Goal: Information Seeking & Learning: Understand process/instructions

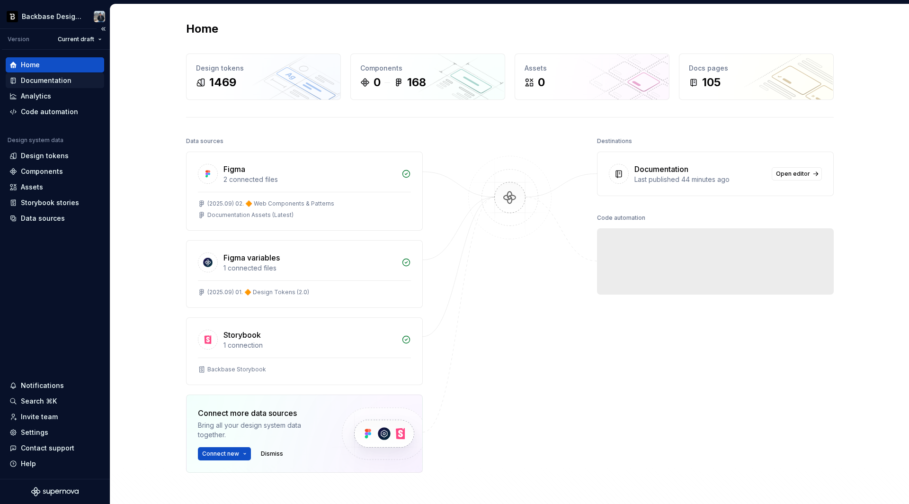
click at [67, 80] on div "Documentation" at bounding box center [46, 80] width 51 height 9
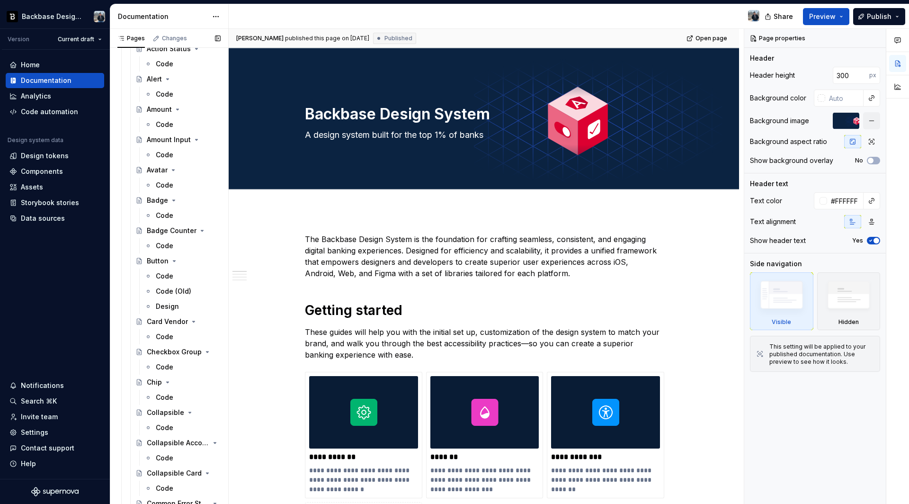
scroll to position [317, 0]
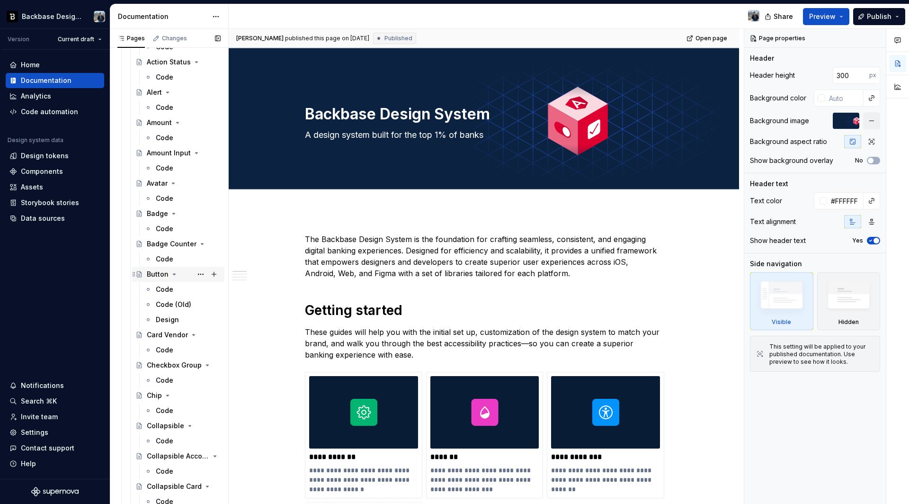
click at [153, 278] on div "Button" at bounding box center [184, 273] width 74 height 13
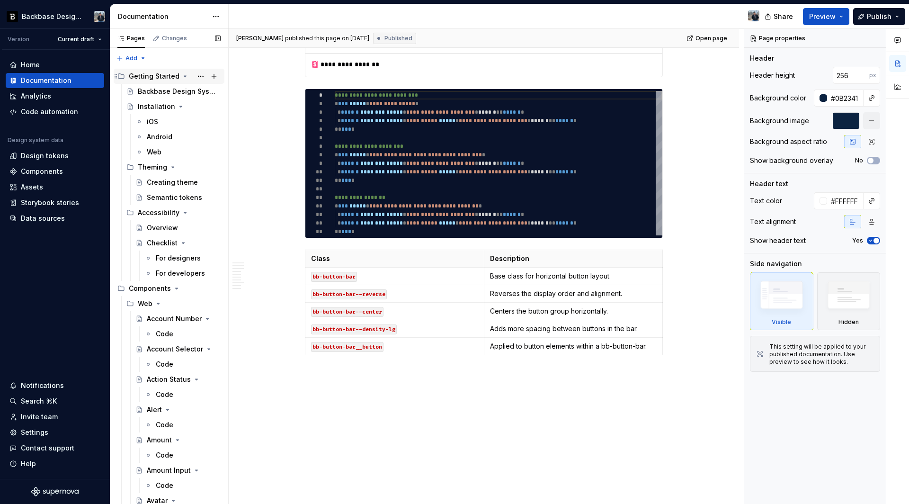
click at [181, 78] on icon "Page tree" at bounding box center [185, 76] width 8 height 8
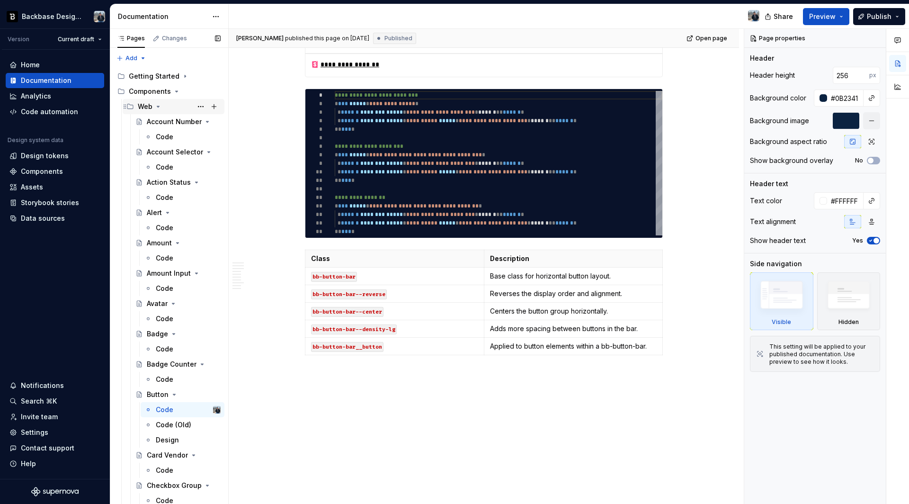
click at [159, 107] on icon "Page tree" at bounding box center [158, 107] width 8 height 8
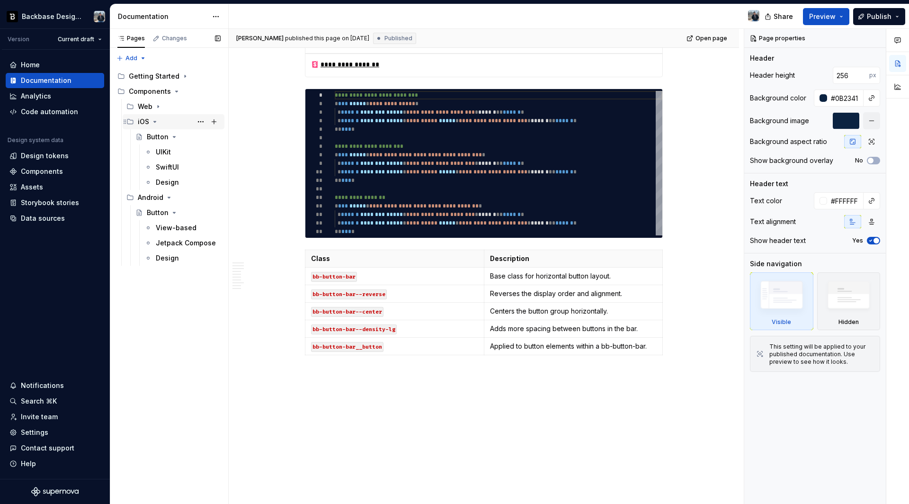
click at [152, 123] on icon "Page tree" at bounding box center [155, 122] width 8 height 8
click at [168, 135] on icon "Page tree" at bounding box center [169, 137] width 8 height 8
click at [154, 123] on icon "Page tree" at bounding box center [155, 122] width 8 height 8
click at [169, 199] on icon "Page tree" at bounding box center [169, 198] width 8 height 8
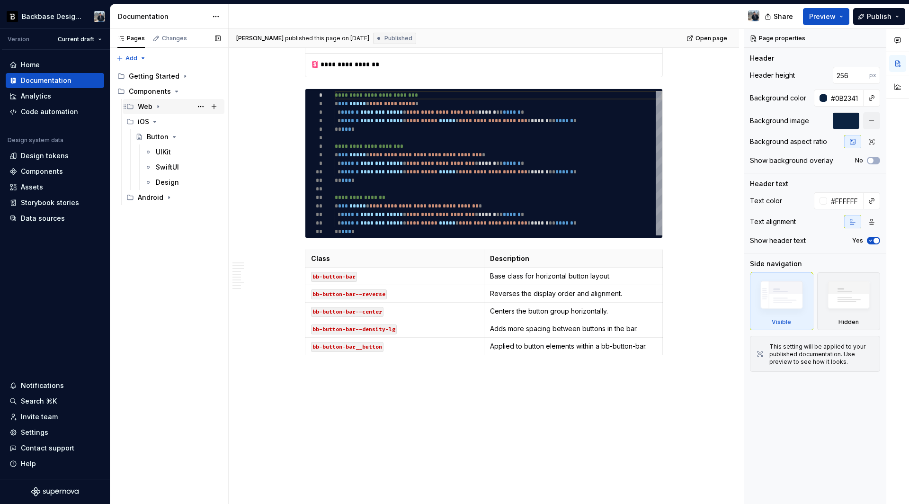
click at [158, 108] on icon "Page tree" at bounding box center [158, 107] width 8 height 8
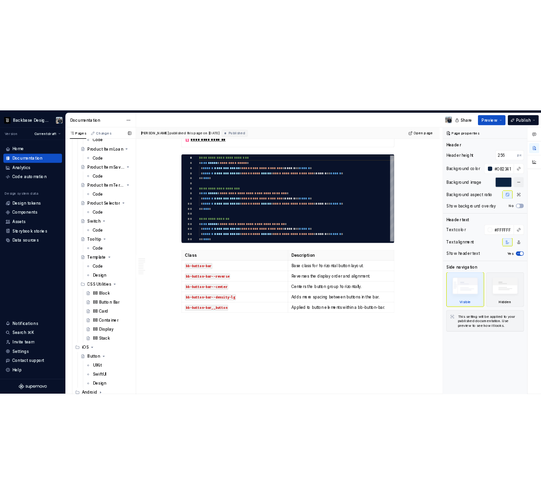
scroll to position [2225, 0]
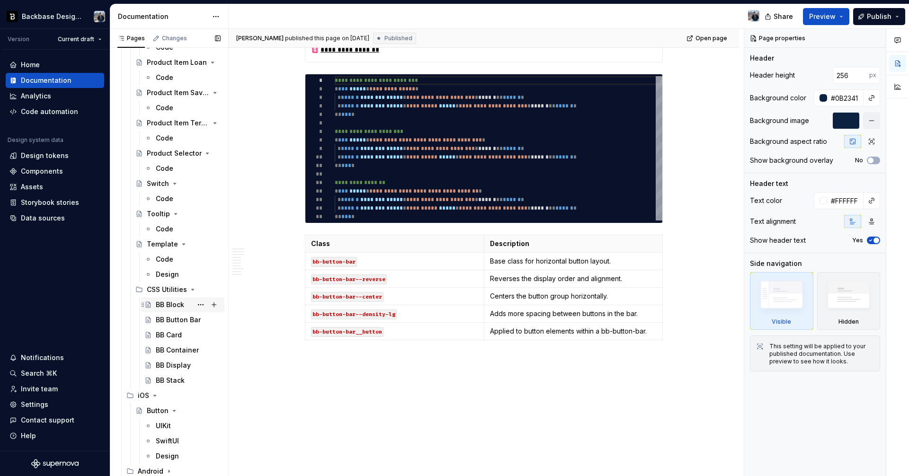
click at [170, 302] on div "BB Block" at bounding box center [170, 304] width 28 height 9
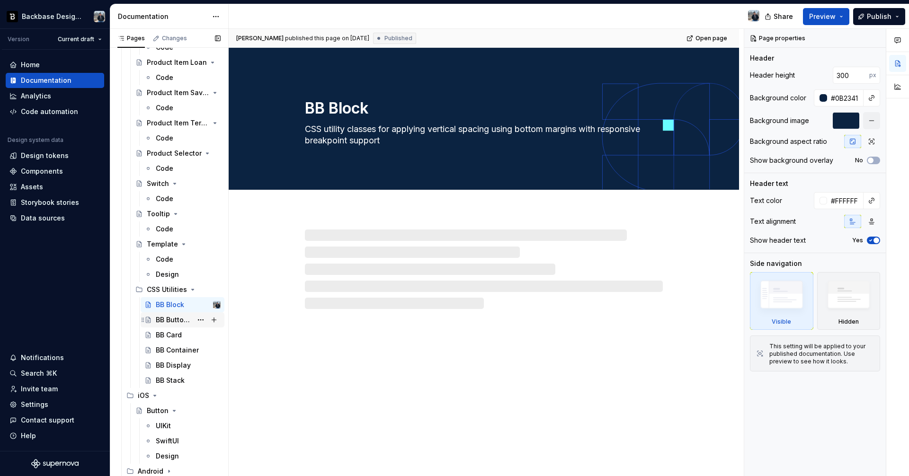
click at [178, 323] on div "BB Button Bar" at bounding box center [174, 319] width 36 height 9
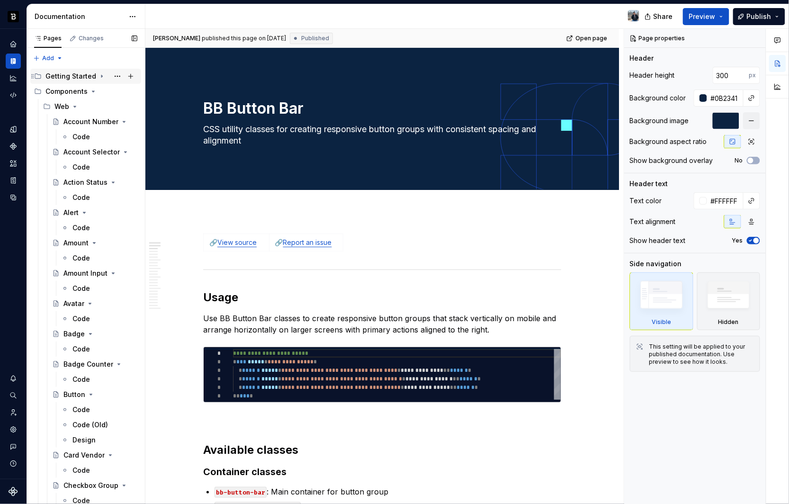
click at [99, 75] on icon "Page tree" at bounding box center [102, 76] width 8 height 8
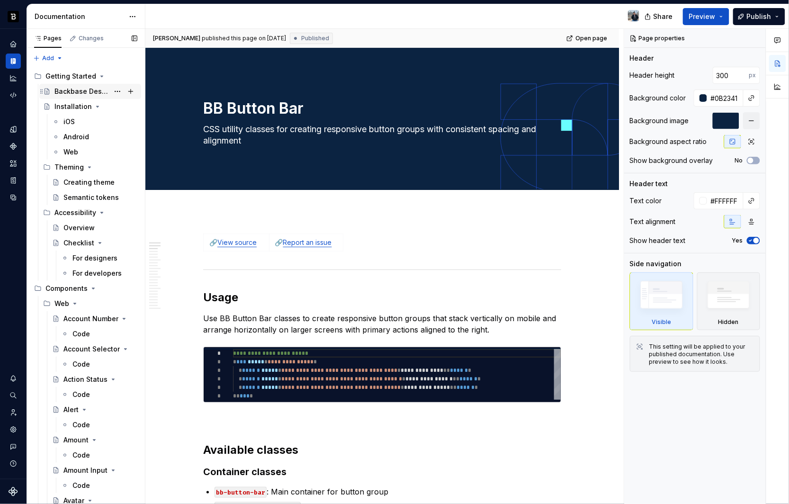
click at [99, 90] on div "Backbase Design System" at bounding box center [81, 91] width 54 height 9
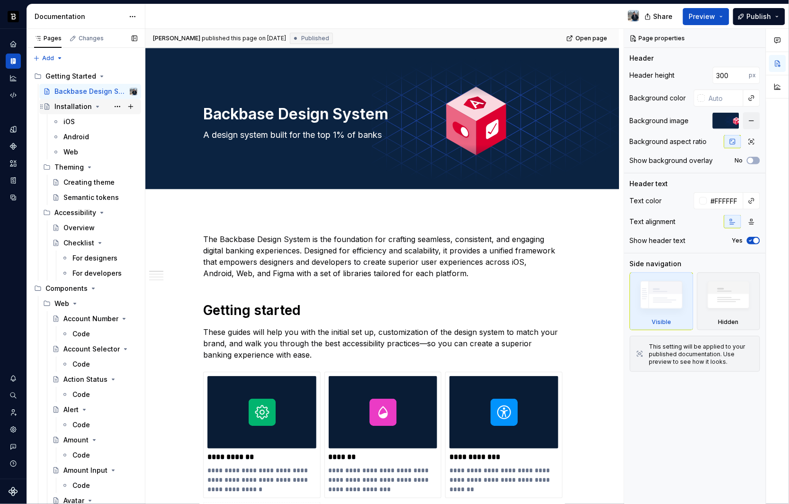
click at [66, 104] on div "Installation" at bounding box center [72, 106] width 37 height 9
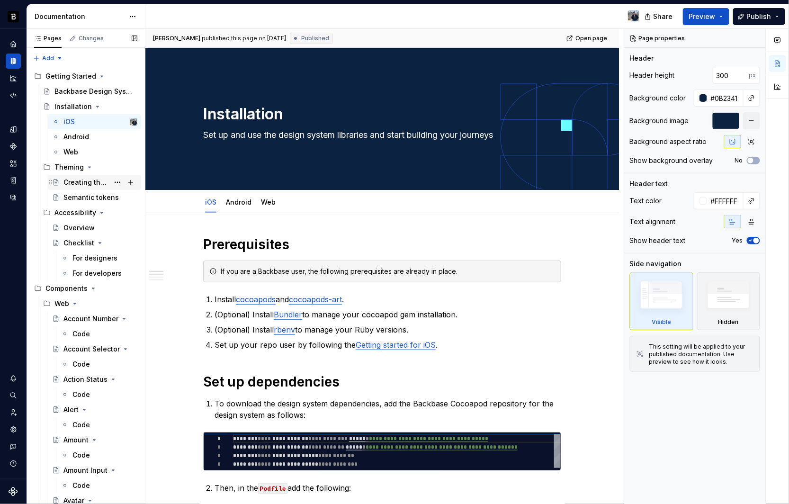
click at [89, 181] on div "Creating theme" at bounding box center [85, 182] width 45 height 9
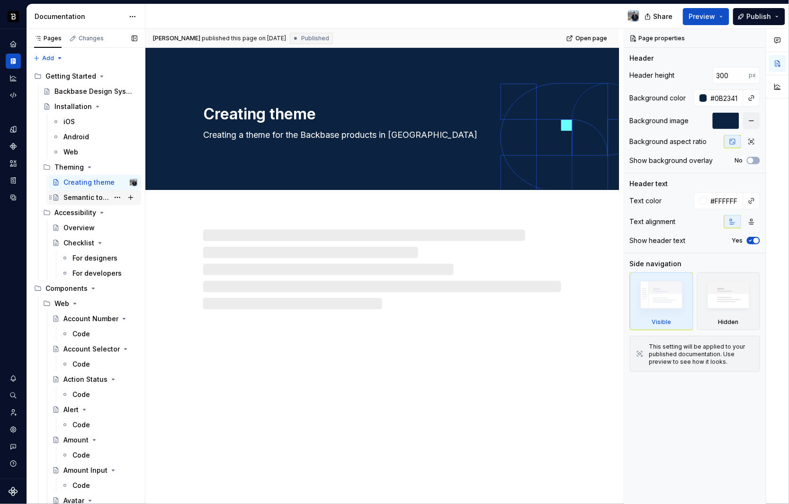
click at [71, 194] on div "Semantic tokens" at bounding box center [85, 197] width 45 height 9
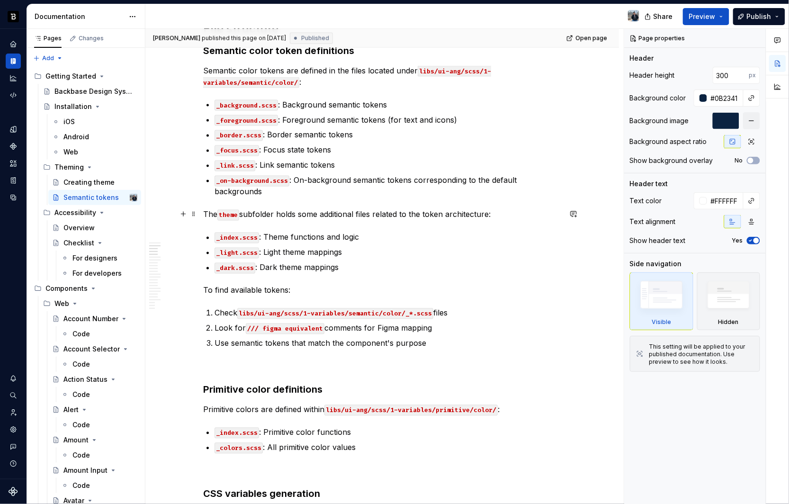
scroll to position [493, 0]
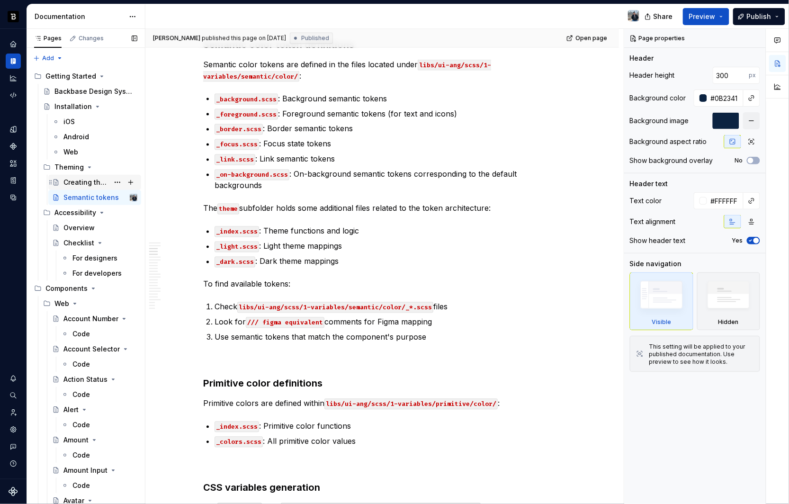
click at [89, 183] on div "Creating theme" at bounding box center [85, 182] width 45 height 9
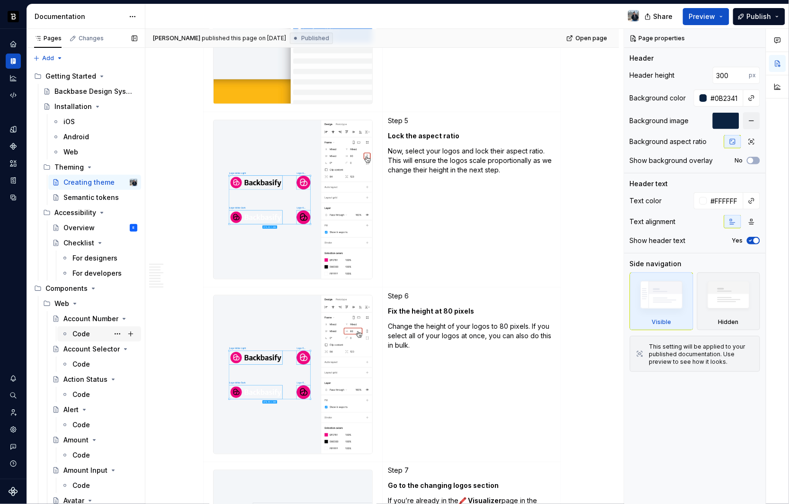
click at [94, 336] on div "Code" at bounding box center [104, 333] width 65 height 13
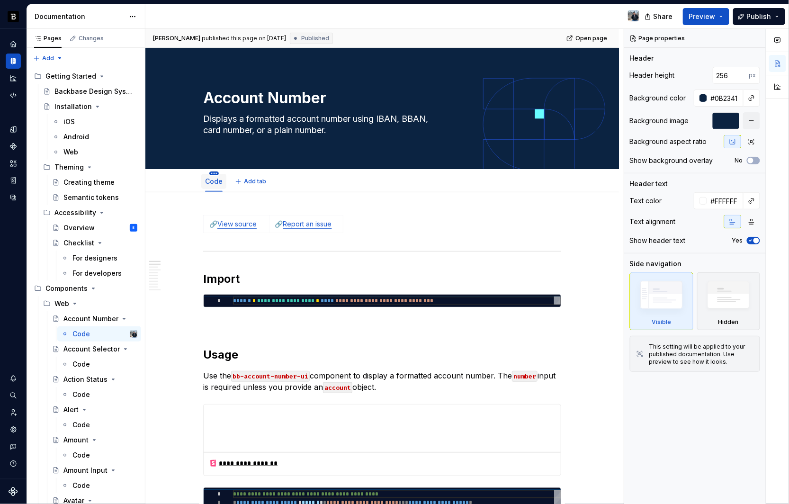
click at [215, 172] on html "Backbase Design System Design system data Documentation Share Preview Publish P…" at bounding box center [394, 252] width 789 height 504
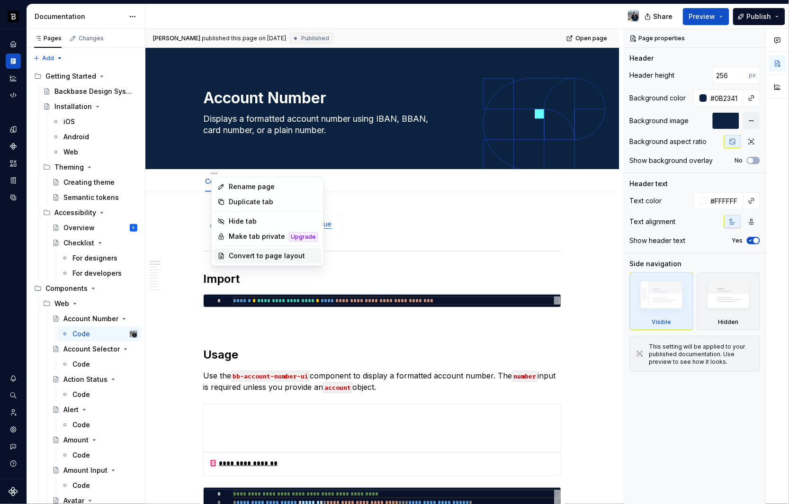
click at [255, 256] on div "Convert to page layout" at bounding box center [273, 255] width 89 height 9
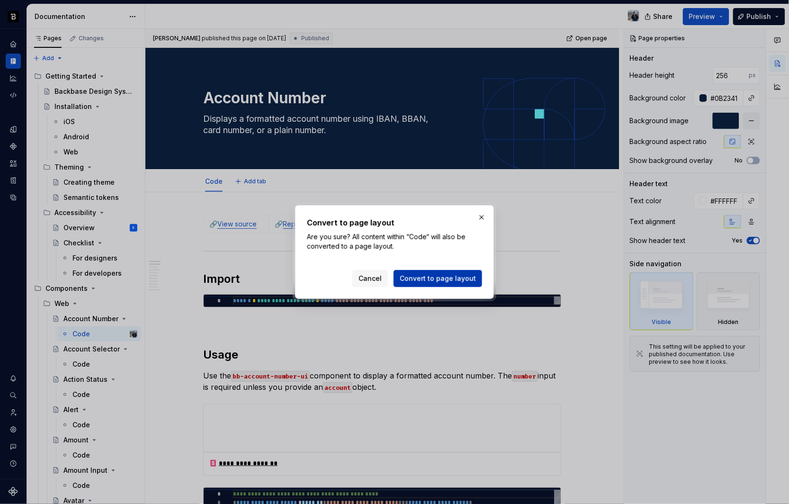
click at [435, 282] on span "Convert to page layout" at bounding box center [438, 278] width 76 height 9
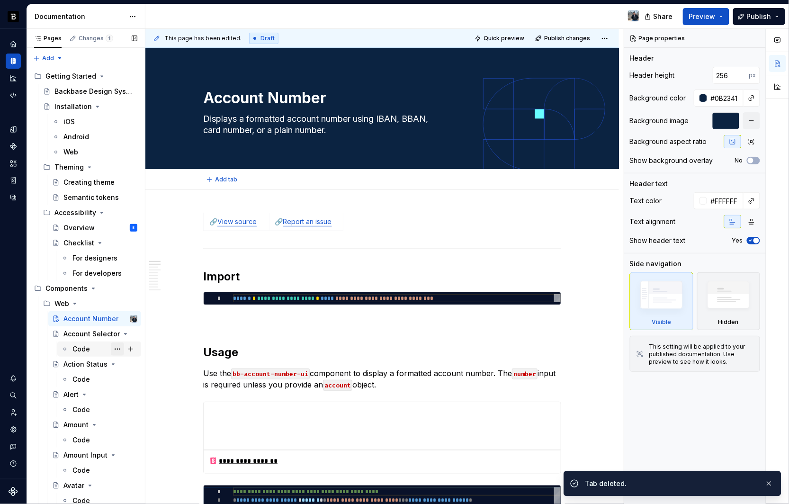
click at [113, 349] on button "Page tree" at bounding box center [117, 348] width 13 height 13
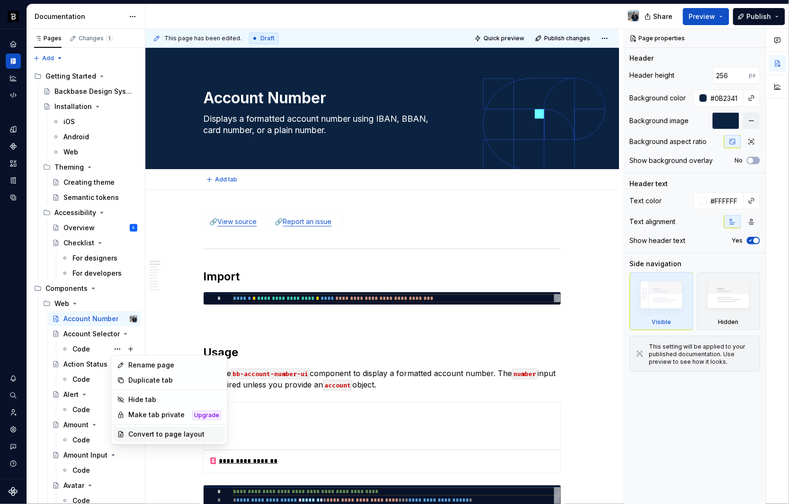
click at [155, 436] on div "Convert to page layout" at bounding box center [174, 433] width 93 height 9
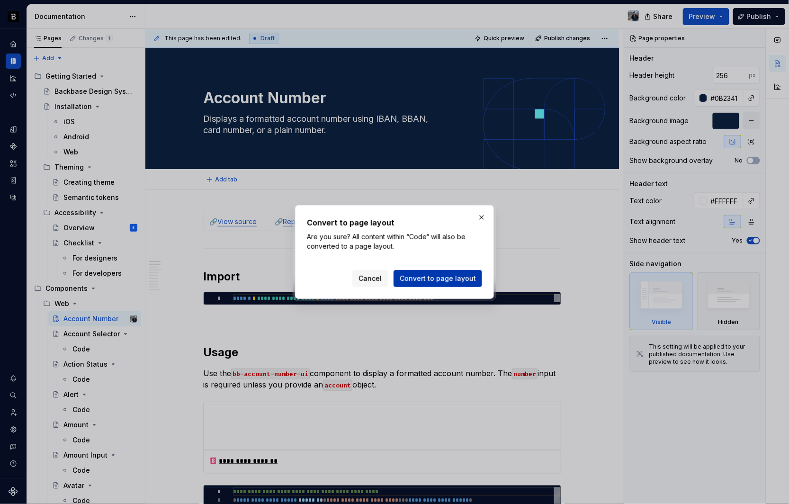
click at [444, 270] on button "Convert to page layout" at bounding box center [437, 278] width 89 height 17
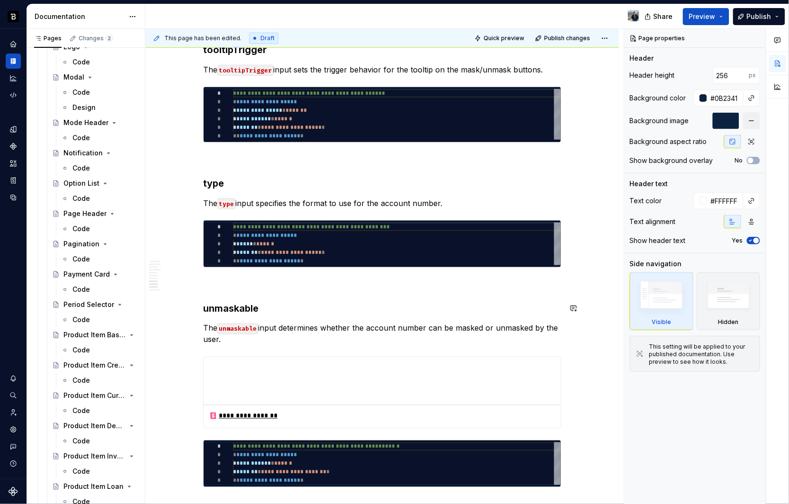
scroll to position [1722, 0]
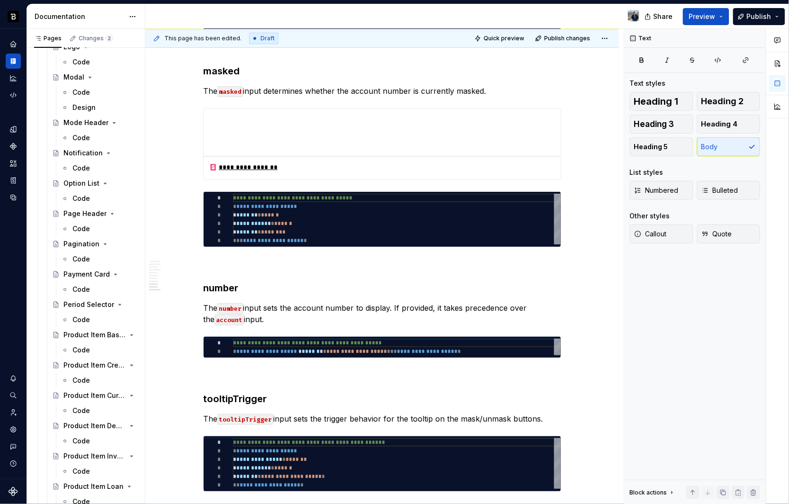
scroll to position [0, 0]
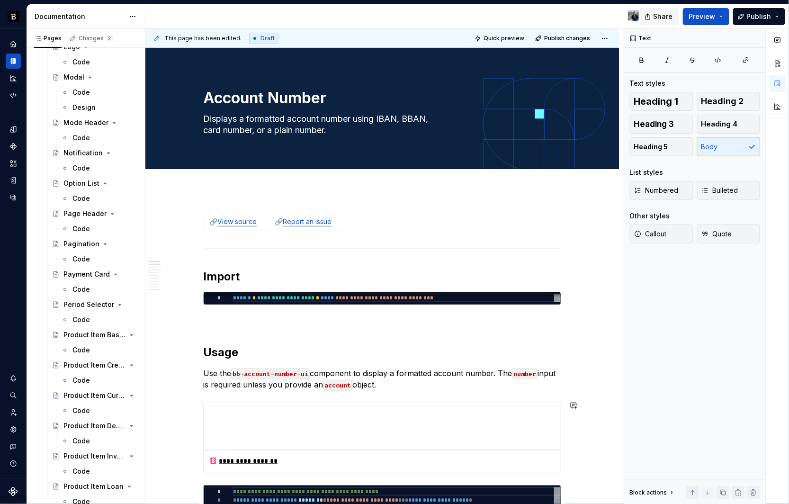
type textarea "*"
